Goal: Navigation & Orientation: Find specific page/section

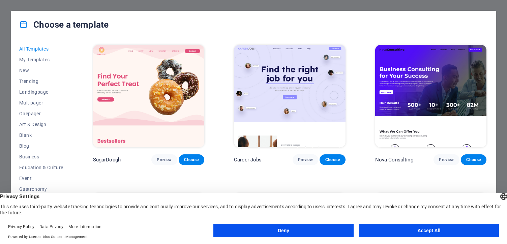
click at [416, 234] on button "Accept All" at bounding box center [429, 230] width 140 height 13
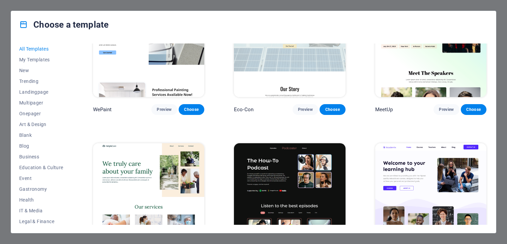
scroll to position [500, 0]
